Goal: Task Accomplishment & Management: Manage account settings

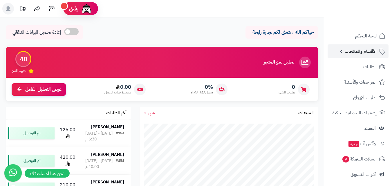
click at [361, 54] on span "الأقسام والمنتجات" at bounding box center [361, 51] width 32 height 8
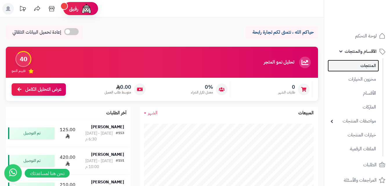
click at [369, 66] on link "المنتجات" at bounding box center [353, 66] width 51 height 12
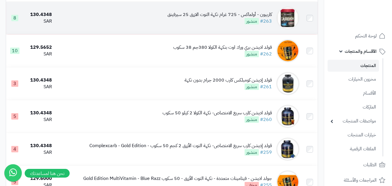
scroll to position [1190, 0]
